Goal: Task Accomplishment & Management: Use online tool/utility

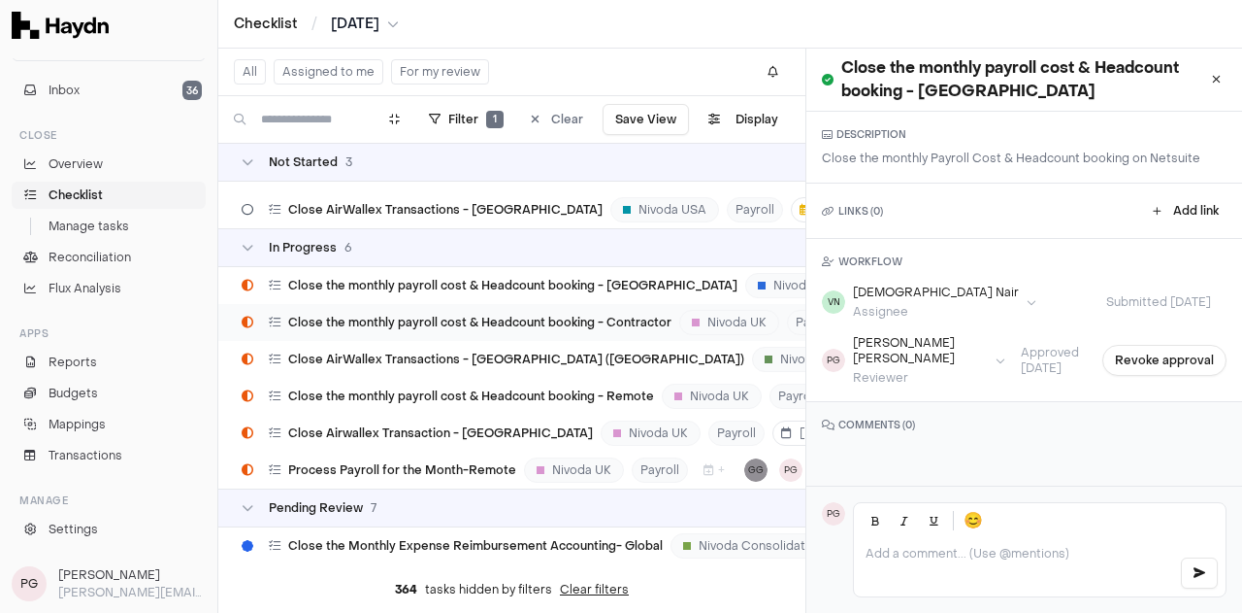
scroll to position [63, 0]
click at [496, 387] on div "Close the monthly payroll cost & Headcount booking - Remote" at bounding box center [448, 397] width 428 height 37
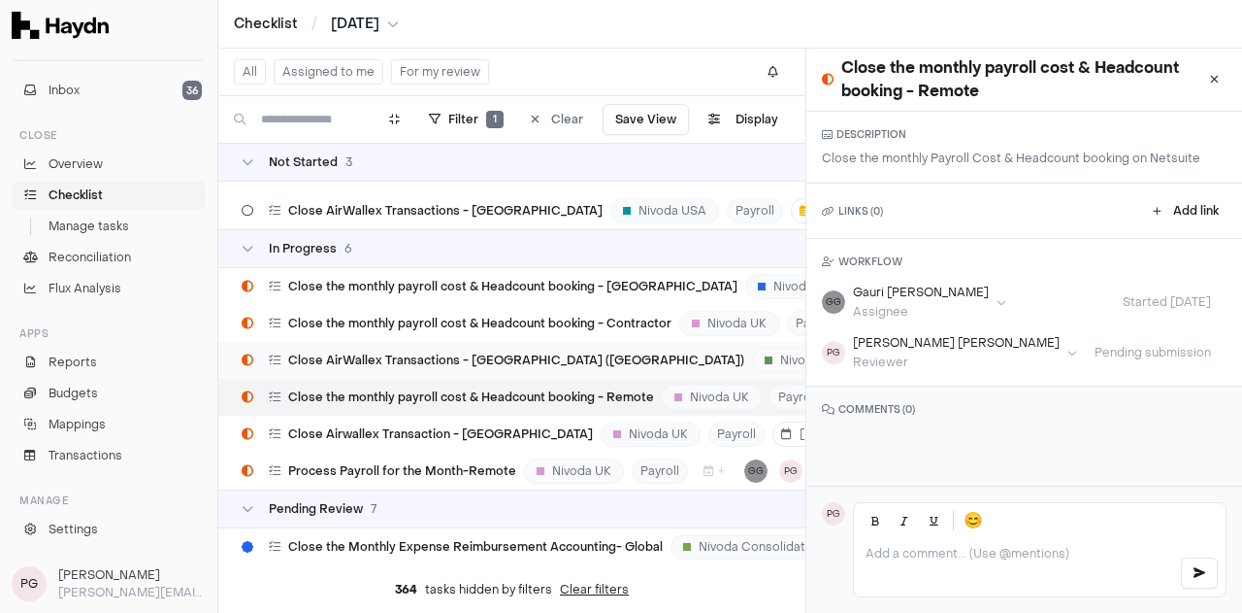
click at [447, 365] on span "Close AirWallex Transactions - [GEOGRAPHIC_DATA] ([GEOGRAPHIC_DATA])" at bounding box center [516, 360] width 456 height 16
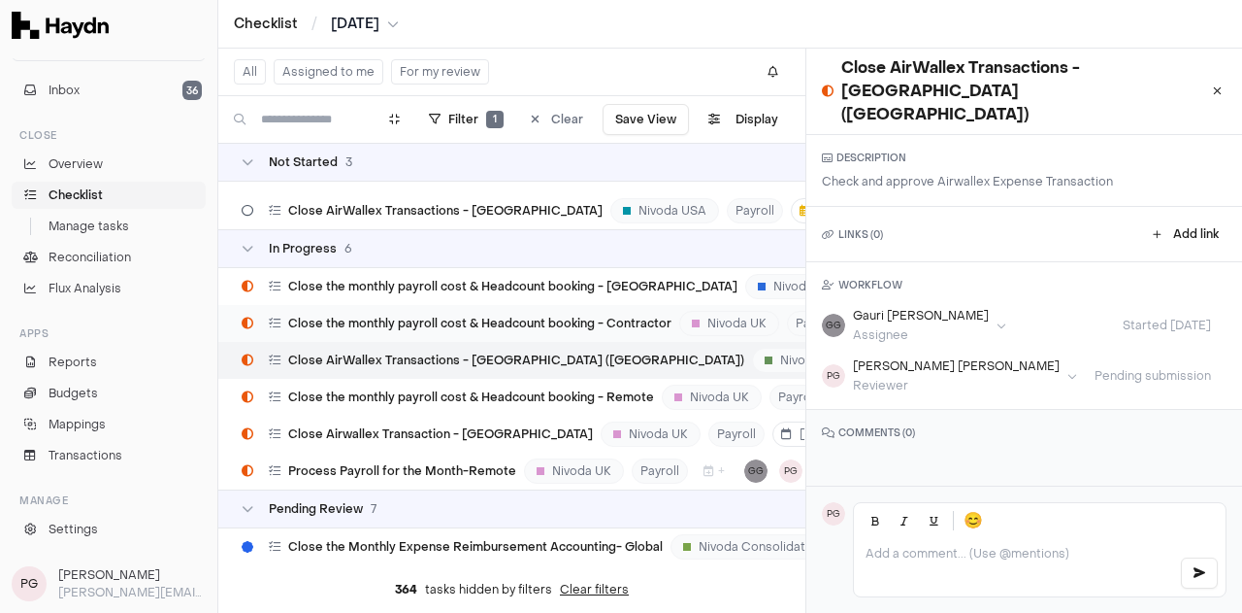
click at [462, 328] on span "Close the monthly payroll cost & Headcount booking - Contractor" at bounding box center [479, 323] width 383 height 16
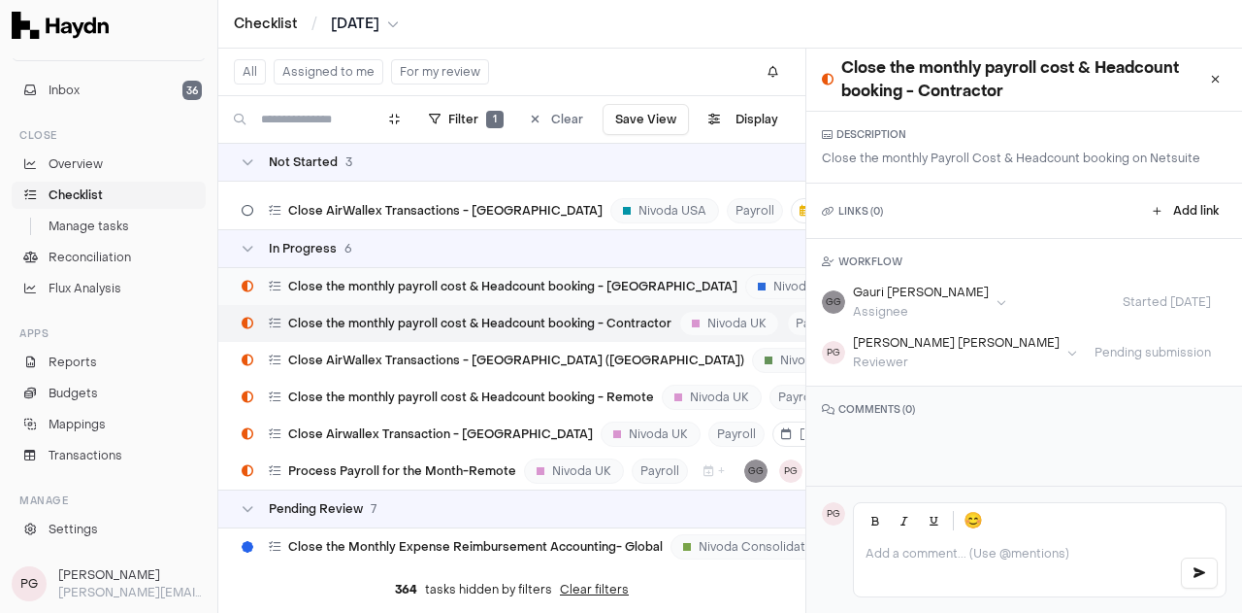
click at [477, 292] on span "Close the monthly payroll cost & Headcount booking - [GEOGRAPHIC_DATA]" at bounding box center [512, 287] width 449 height 16
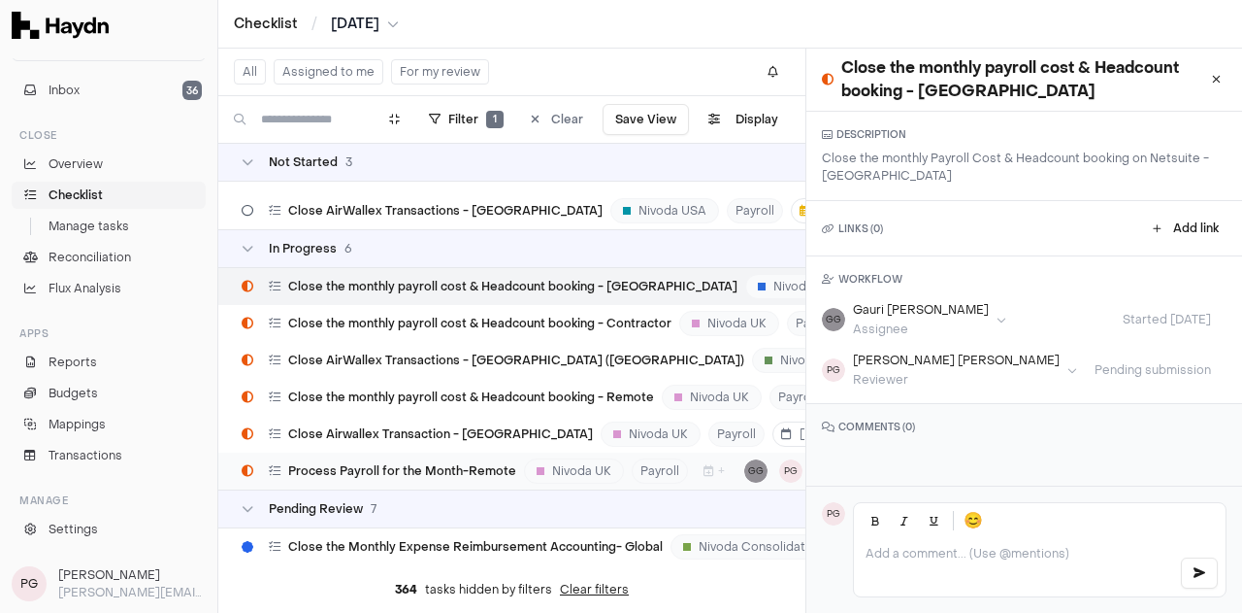
click at [453, 458] on div "Process Payroll for the Month-Remote" at bounding box center [379, 470] width 290 height 37
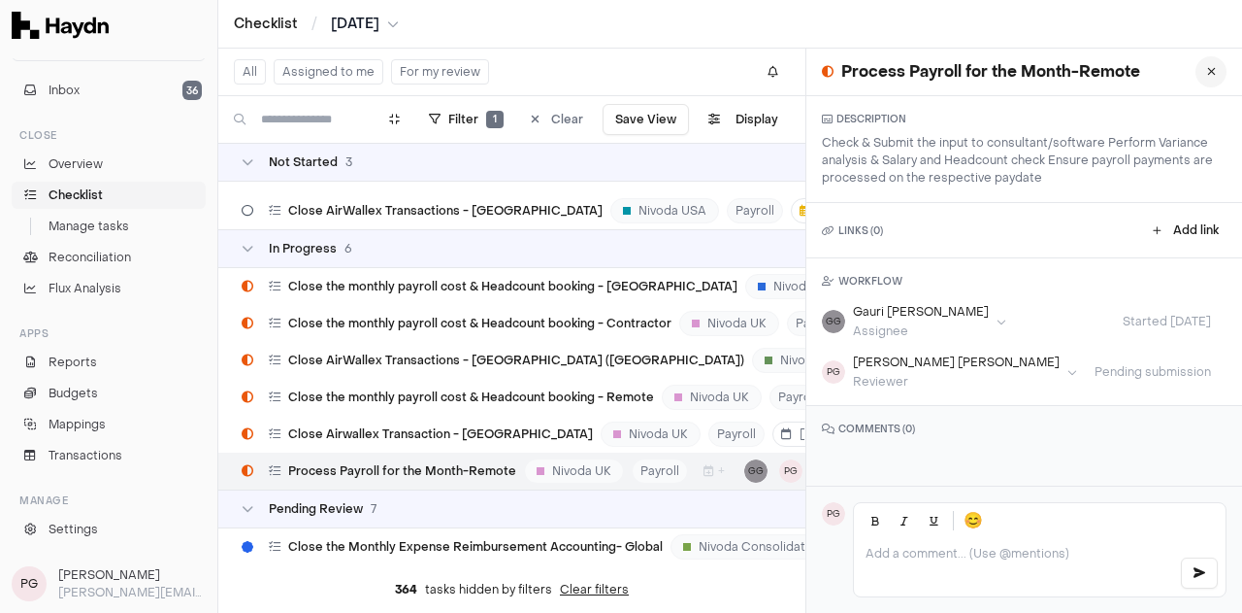
click at [1197, 82] on button at bounding box center [1211, 71] width 31 height 31
